Goal: Navigation & Orientation: Find specific page/section

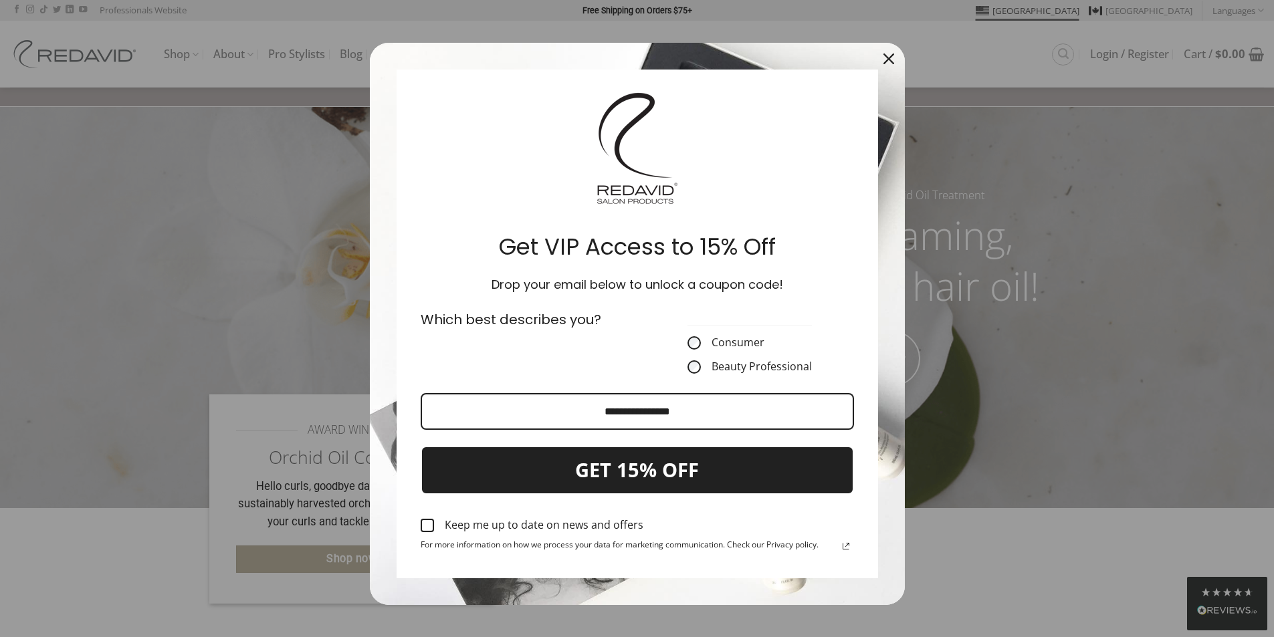
click at [884, 59] on icon "close icon" at bounding box center [889, 59] width 11 height 11
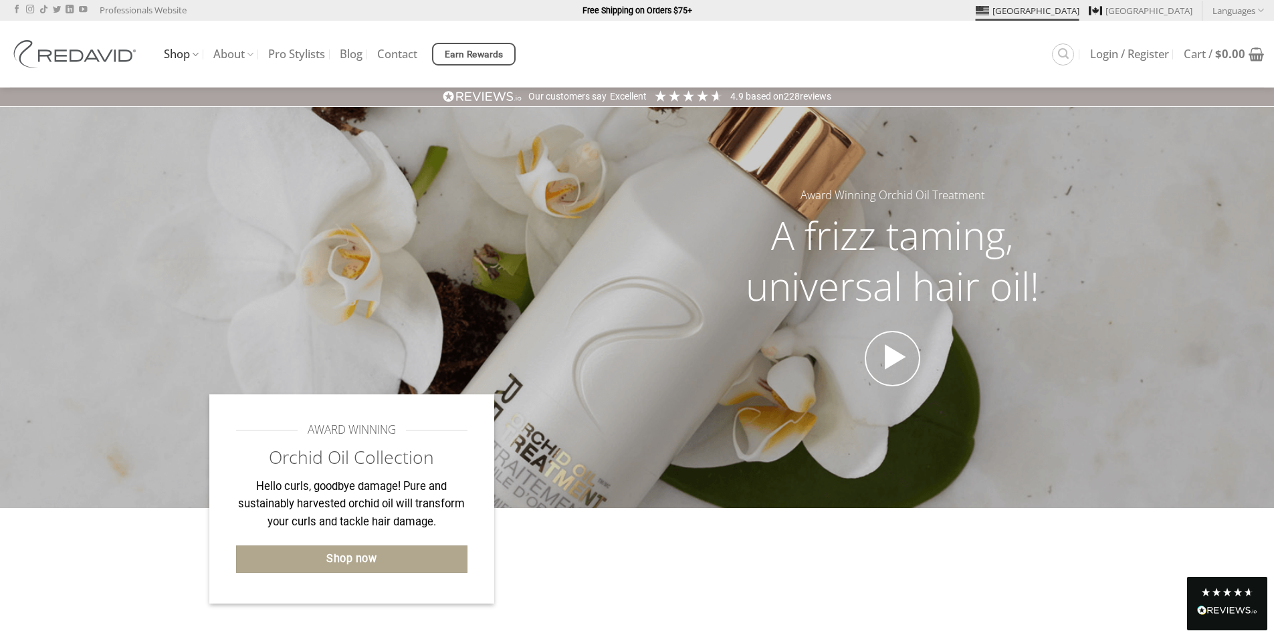
click at [190, 58] on link "Shop" at bounding box center [181, 54] width 35 height 26
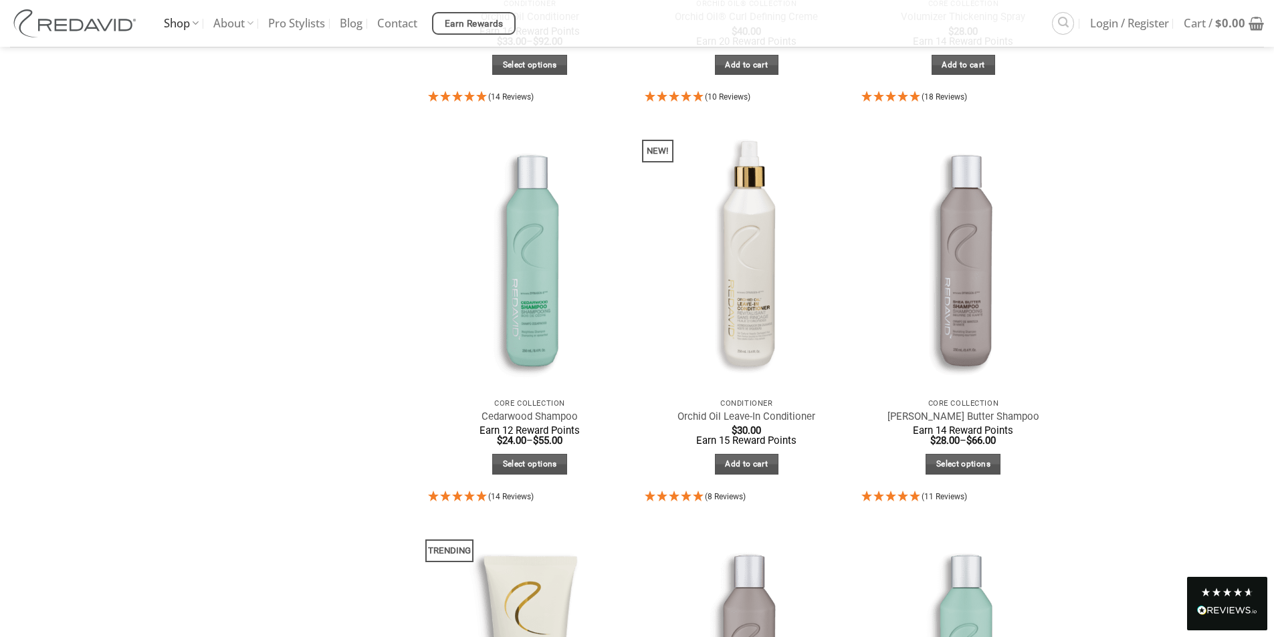
scroll to position [870, 0]
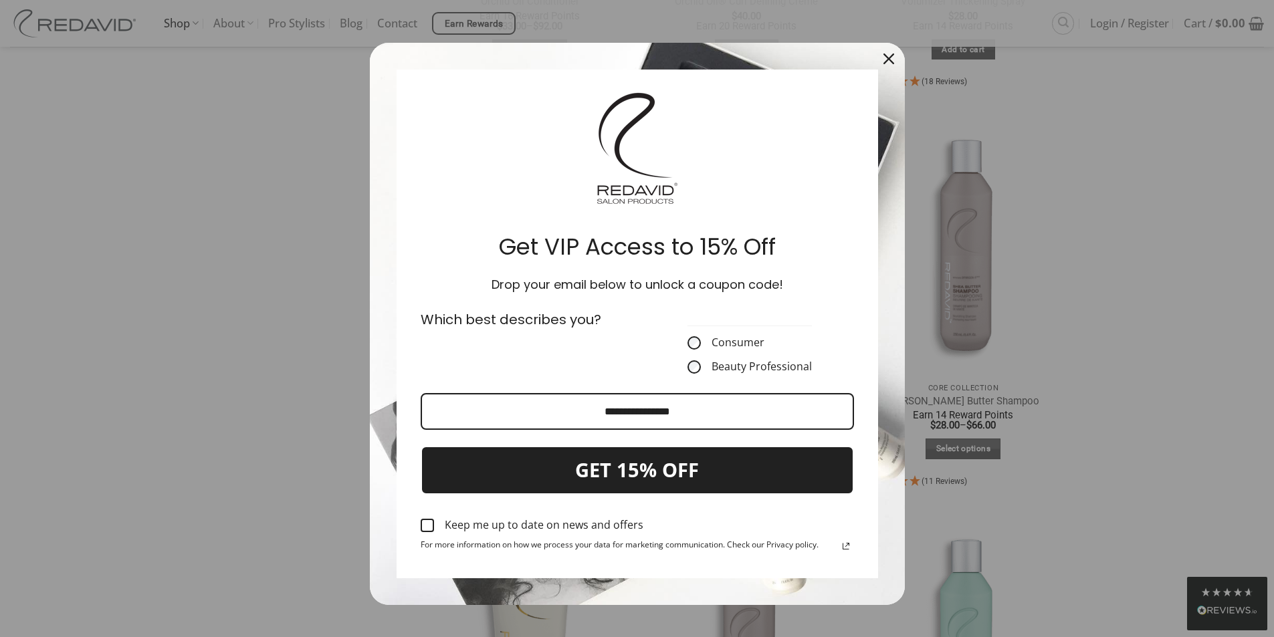
drag, startPoint x: 881, startPoint y: 56, endPoint x: 849, endPoint y: 58, distance: 32.2
click at [884, 56] on icon "close icon" at bounding box center [889, 59] width 11 height 11
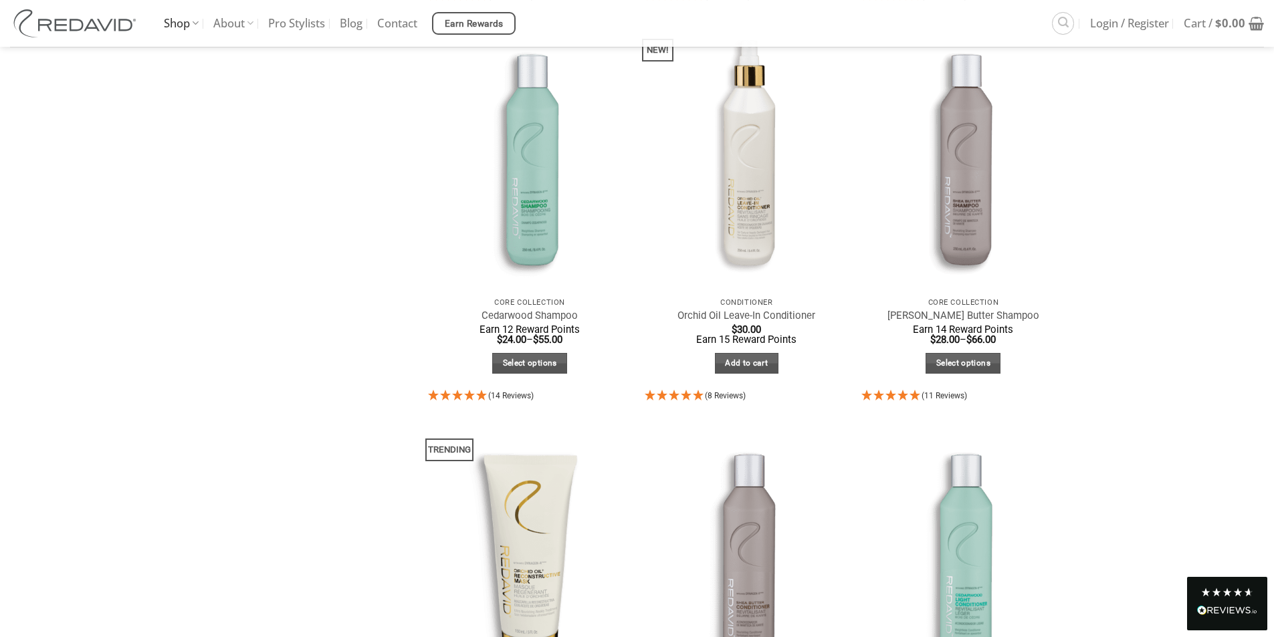
scroll to position [936, 0]
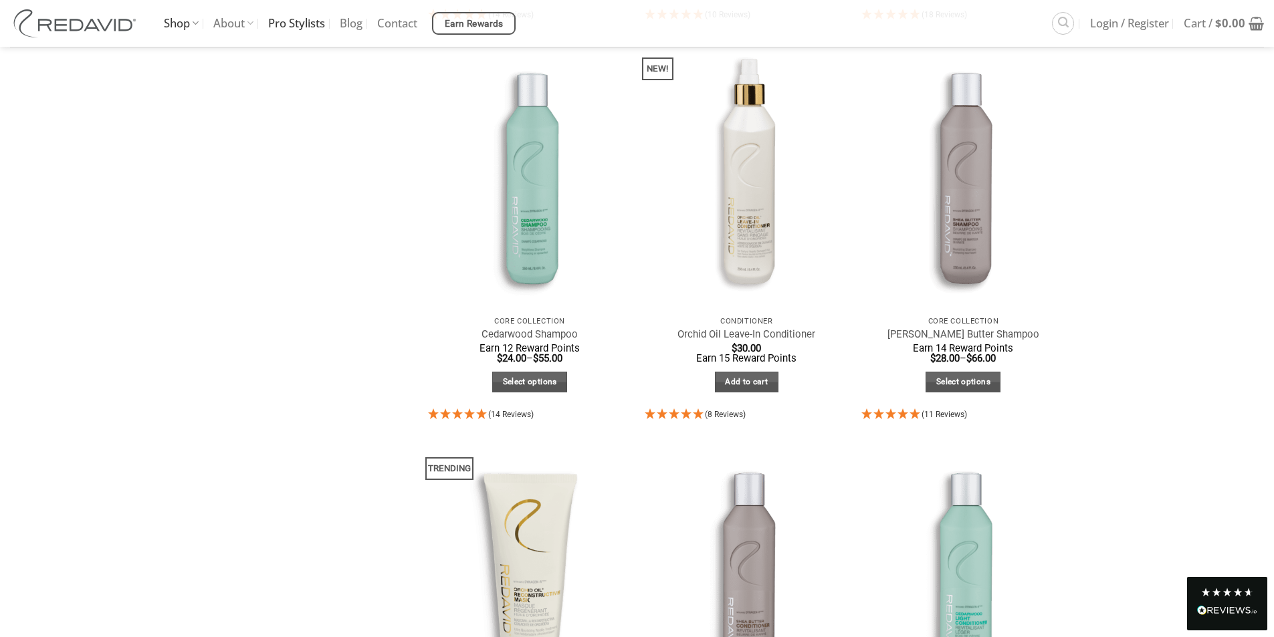
click at [307, 27] on link "Pro Stylists" at bounding box center [296, 23] width 57 height 47
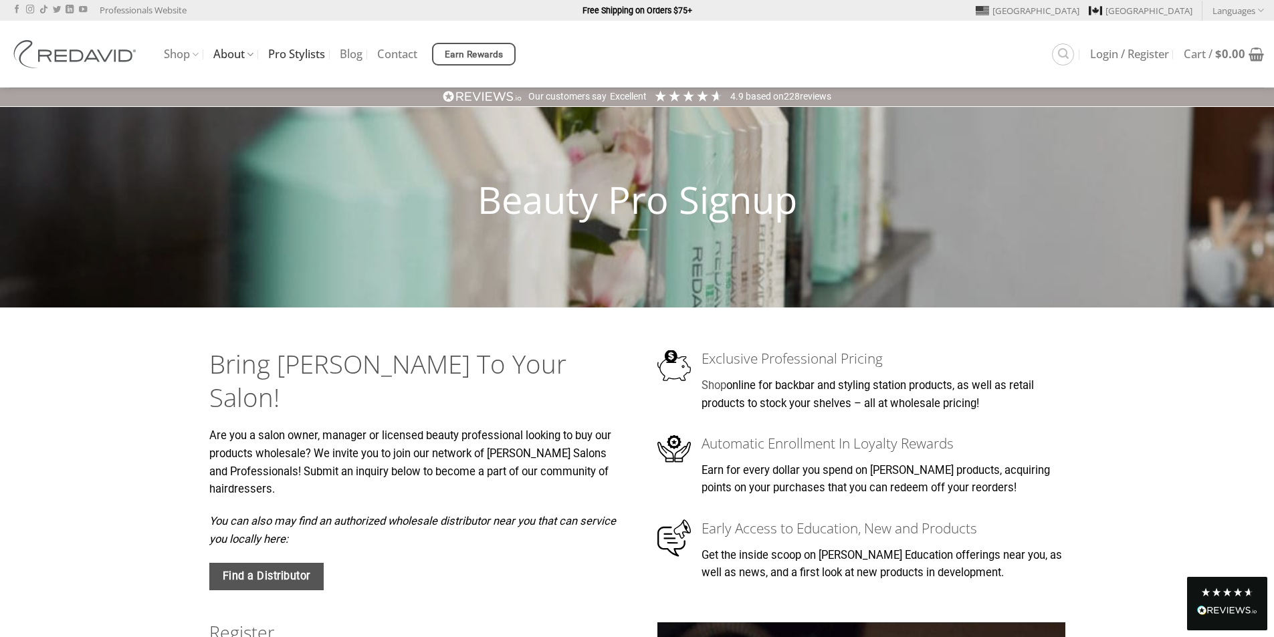
click at [233, 62] on link "About" at bounding box center [233, 54] width 40 height 26
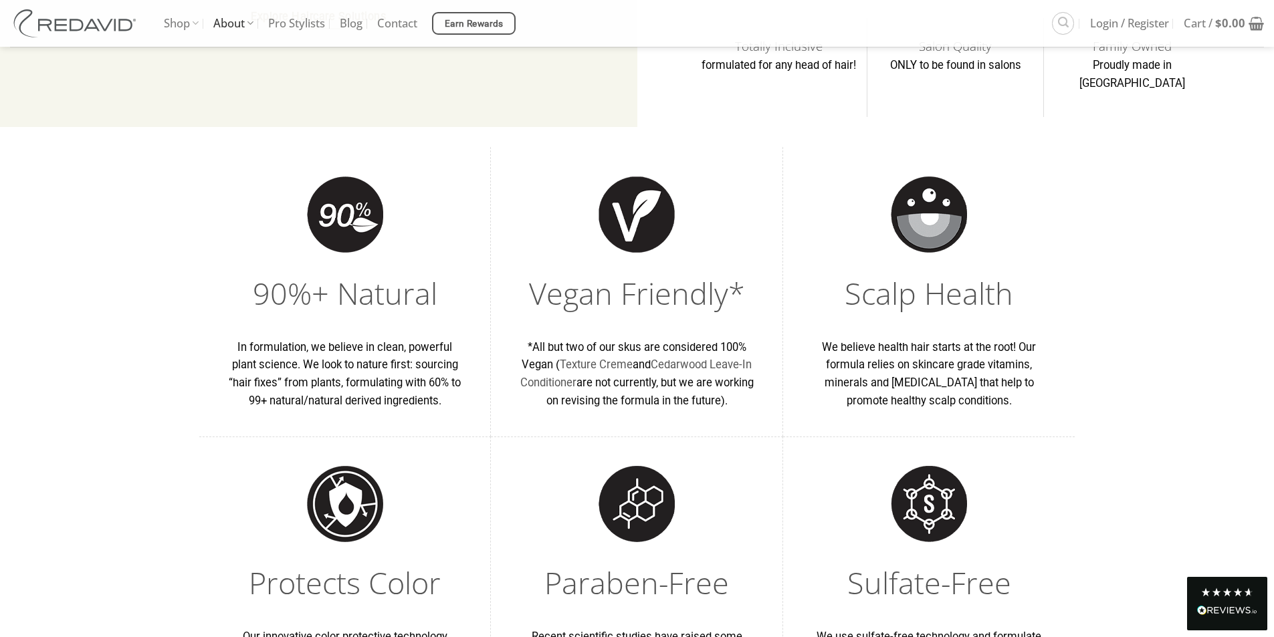
scroll to position [535, 0]
